Goal: Check status: Check status

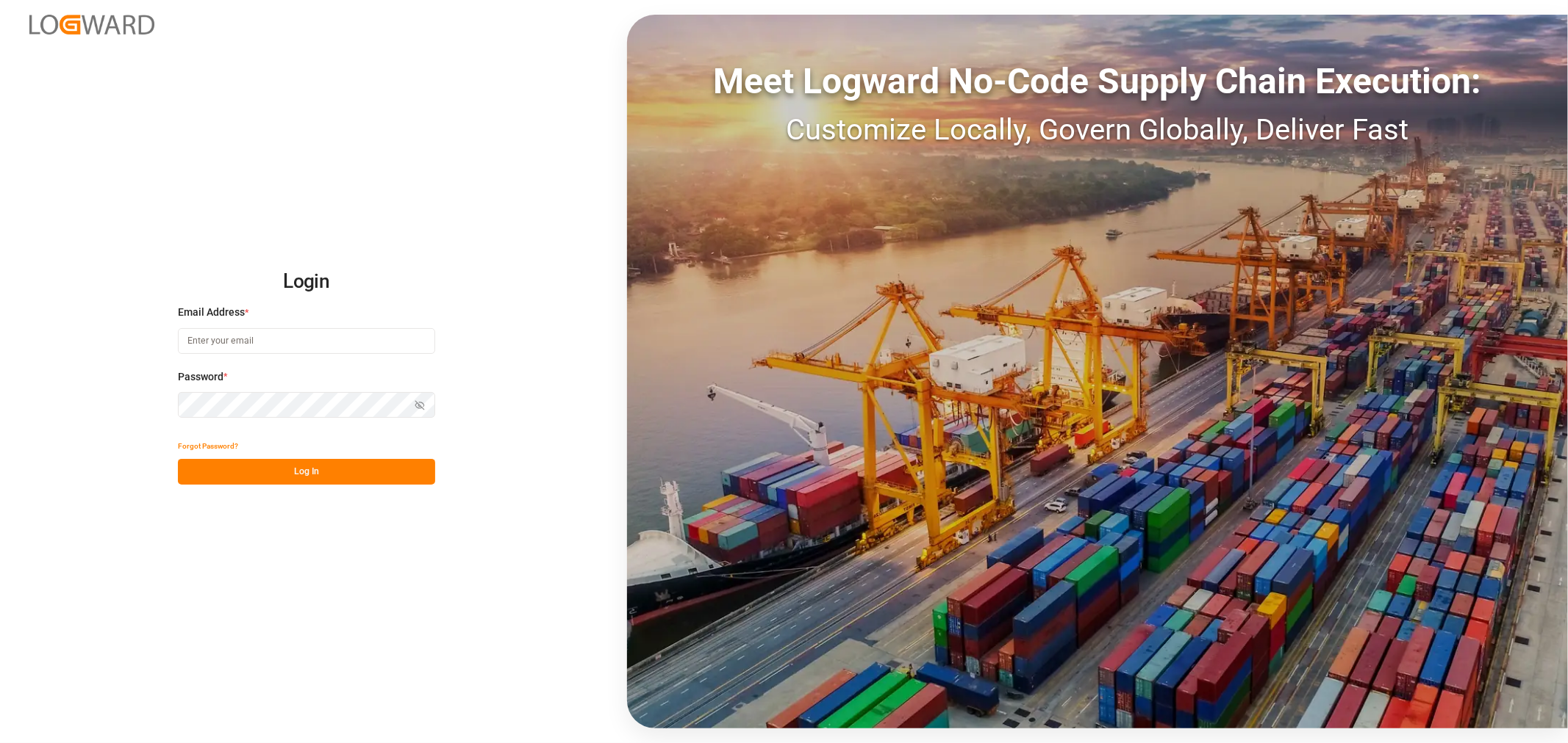
type input "[EMAIL_ADDRESS][PERSON_NAME][DOMAIN_NAME]"
click at [207, 480] on button "Log In" at bounding box center [306, 472] width 257 height 26
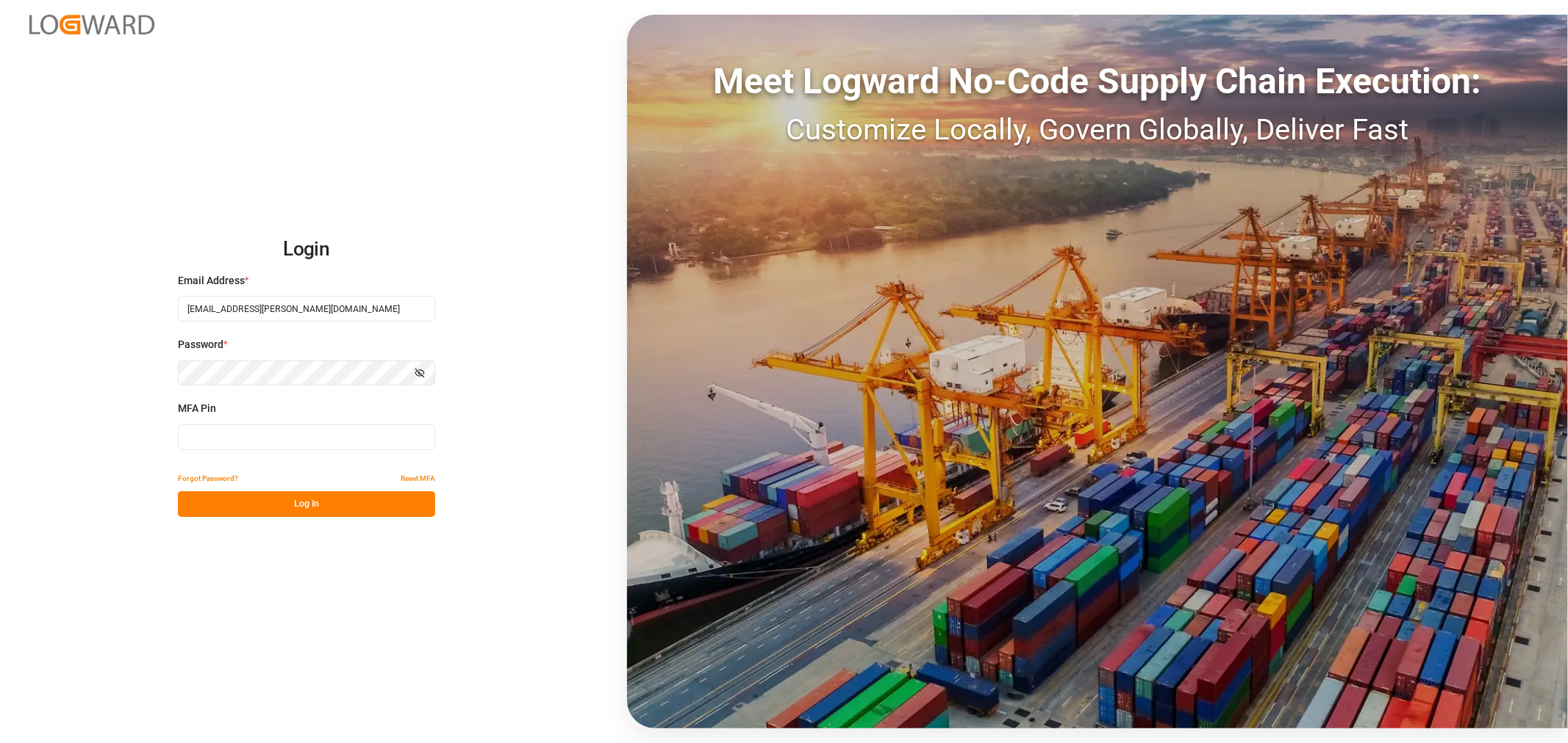
click at [226, 447] on input at bounding box center [306, 437] width 257 height 26
type input "818107"
click at [223, 509] on button "Log In" at bounding box center [306, 505] width 257 height 26
